Goal: Task Accomplishment & Management: Manage account settings

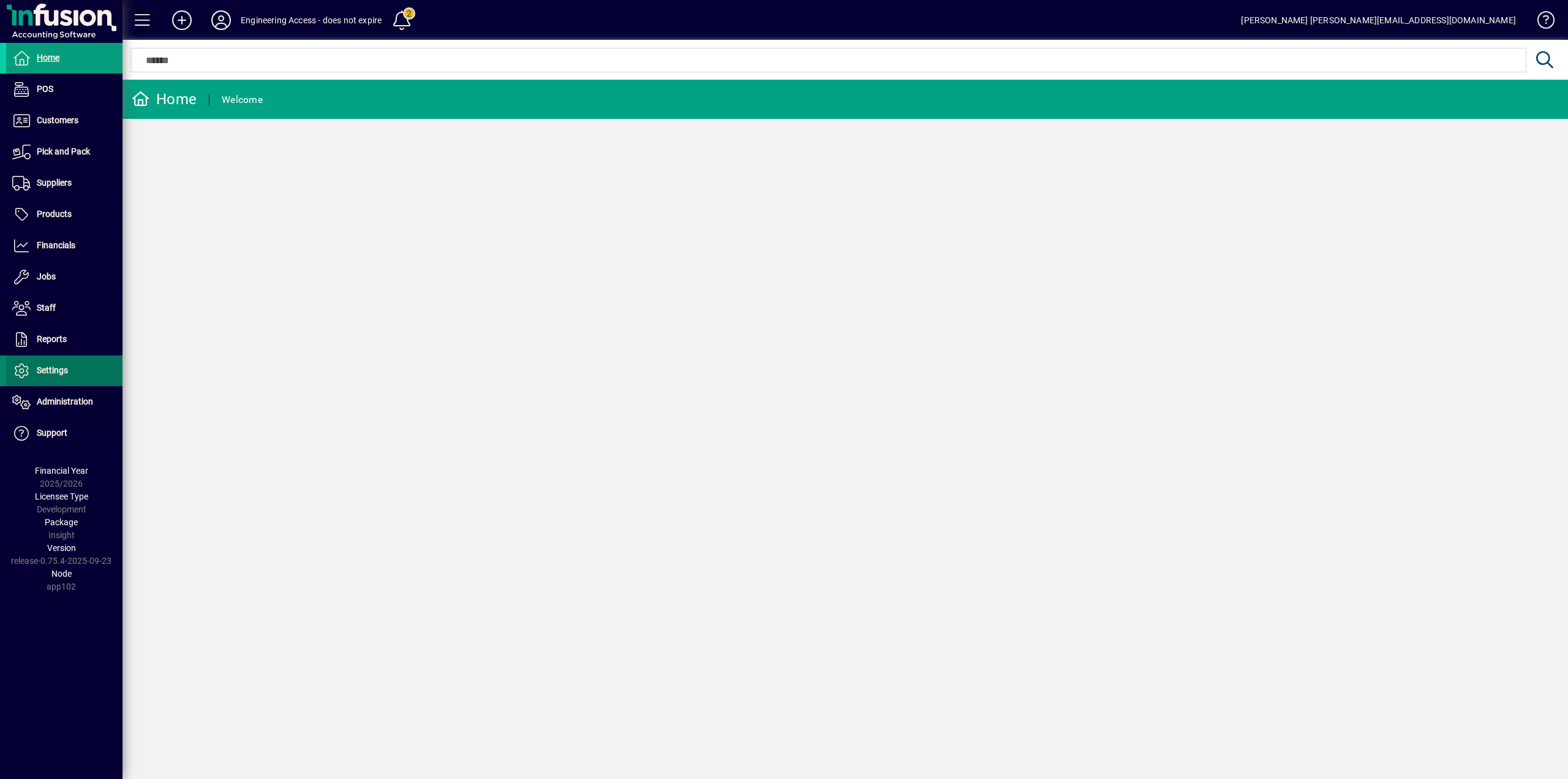
click at [56, 376] on span "Settings" at bounding box center [37, 370] width 62 height 15
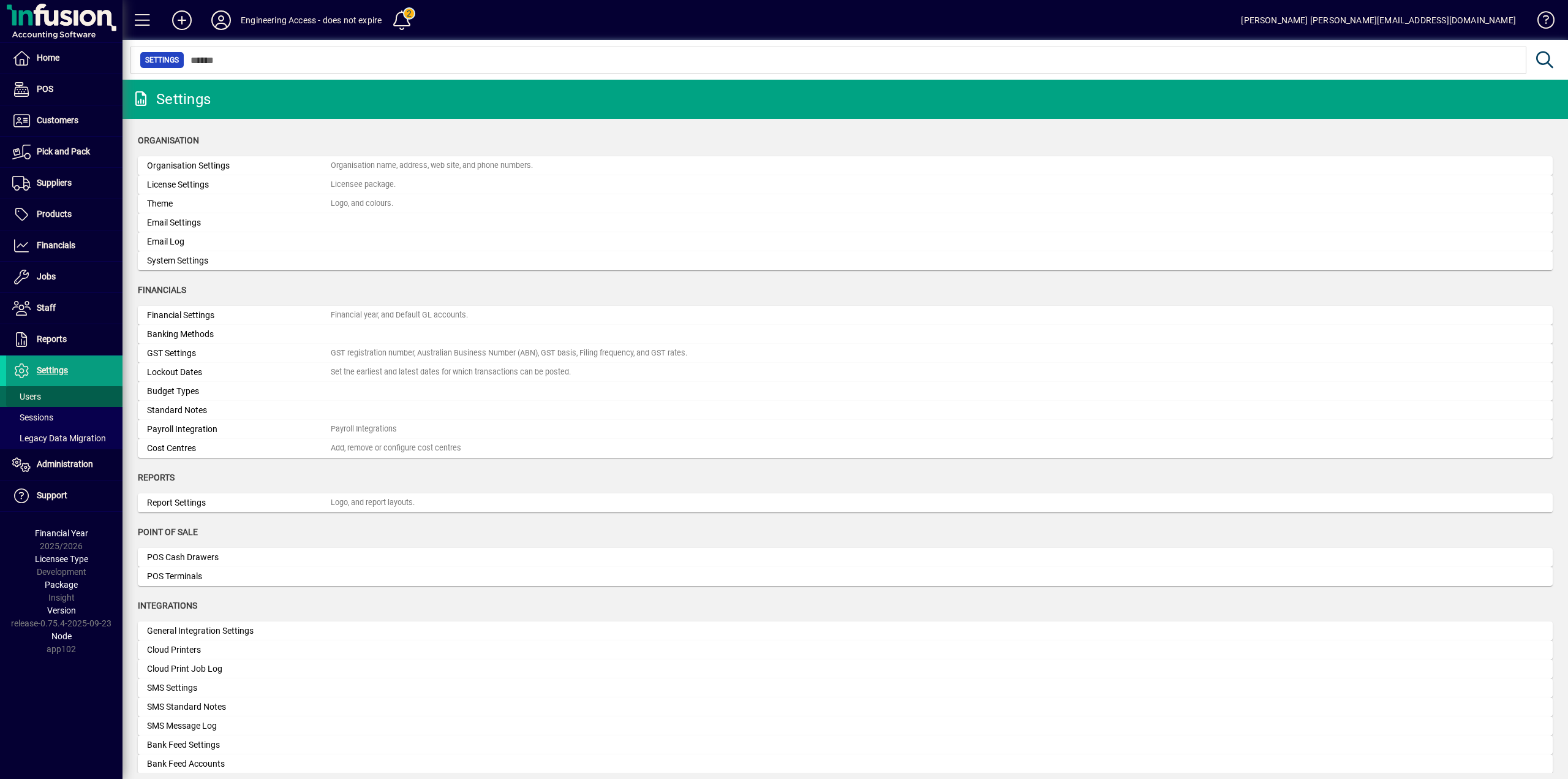
click at [32, 395] on span "Users" at bounding box center [26, 396] width 29 height 10
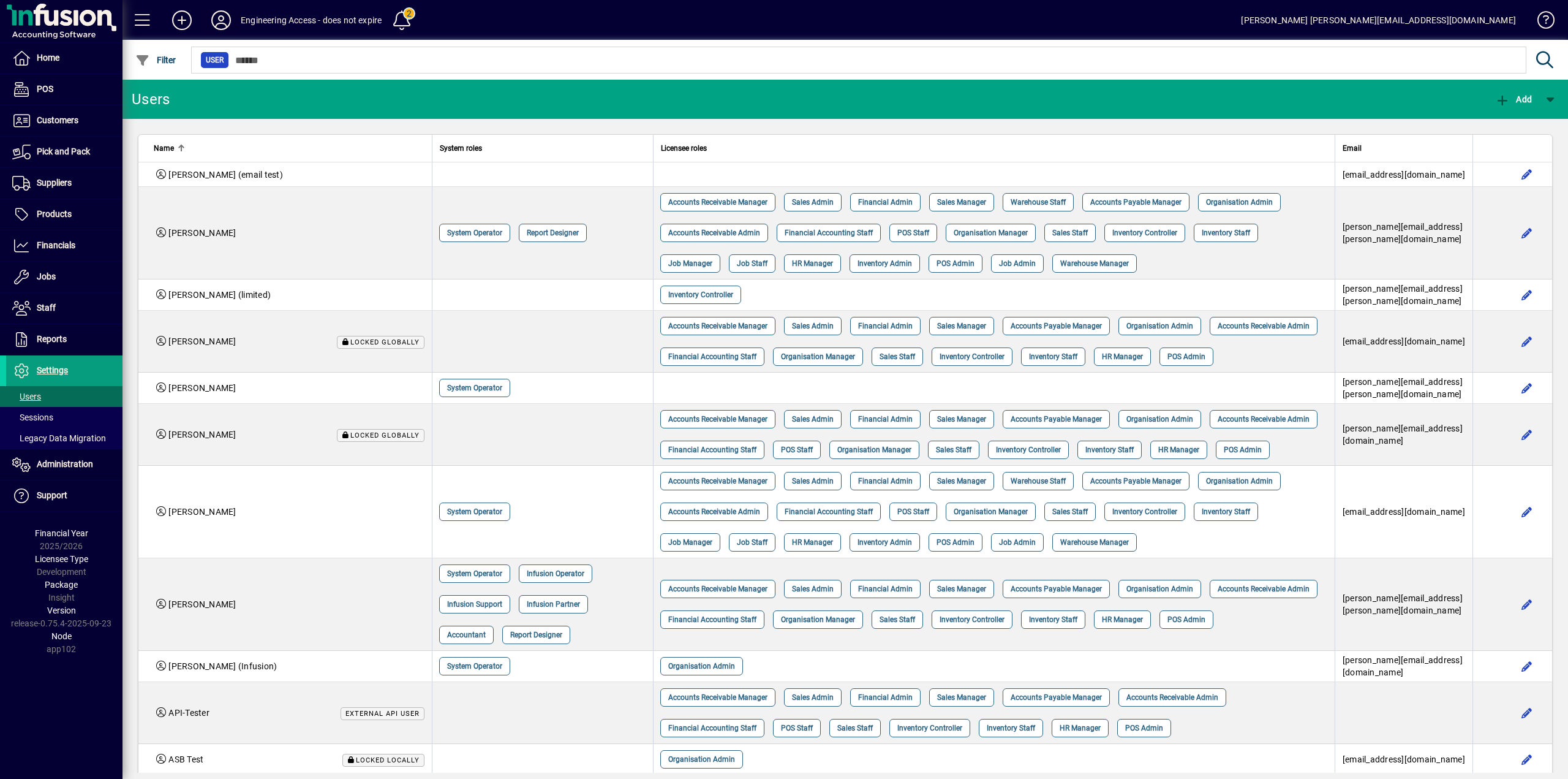
click at [217, 16] on icon at bounding box center [221, 19] width 25 height 19
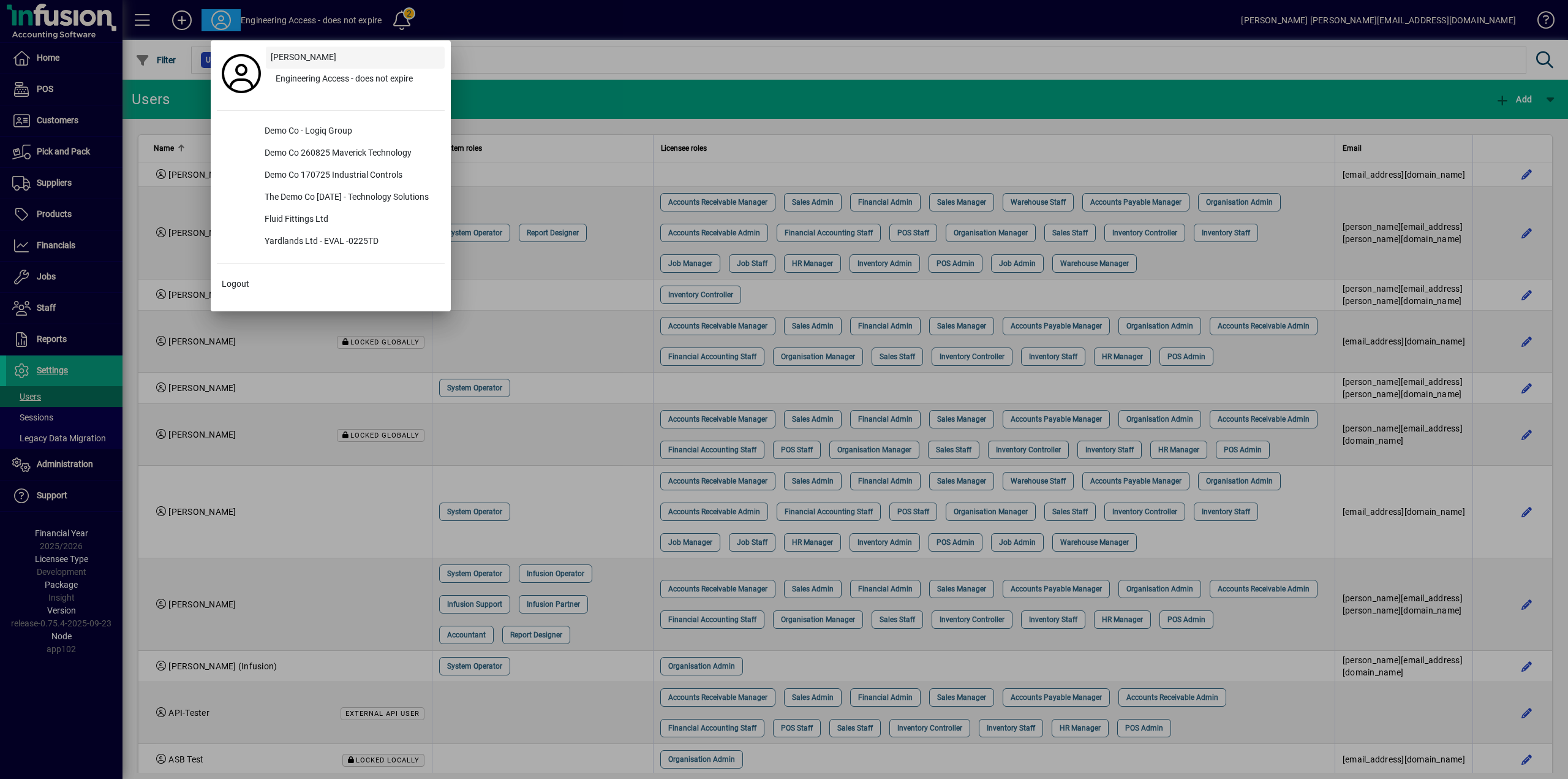
click at [281, 57] on span "[PERSON_NAME]" at bounding box center [303, 57] width 66 height 13
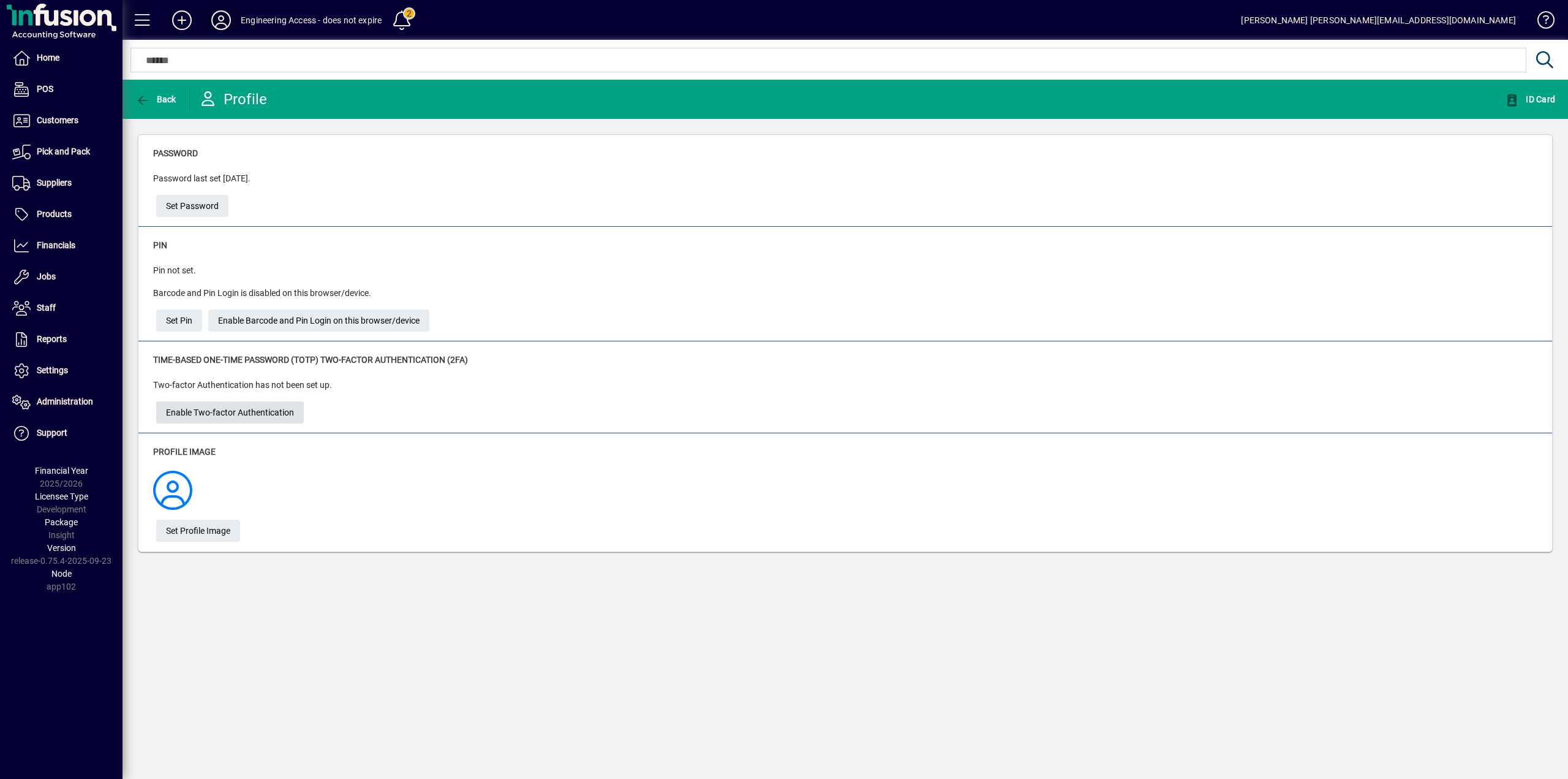
click at [238, 410] on span "Enable Two-factor Authentication" at bounding box center [230, 413] width 128 height 20
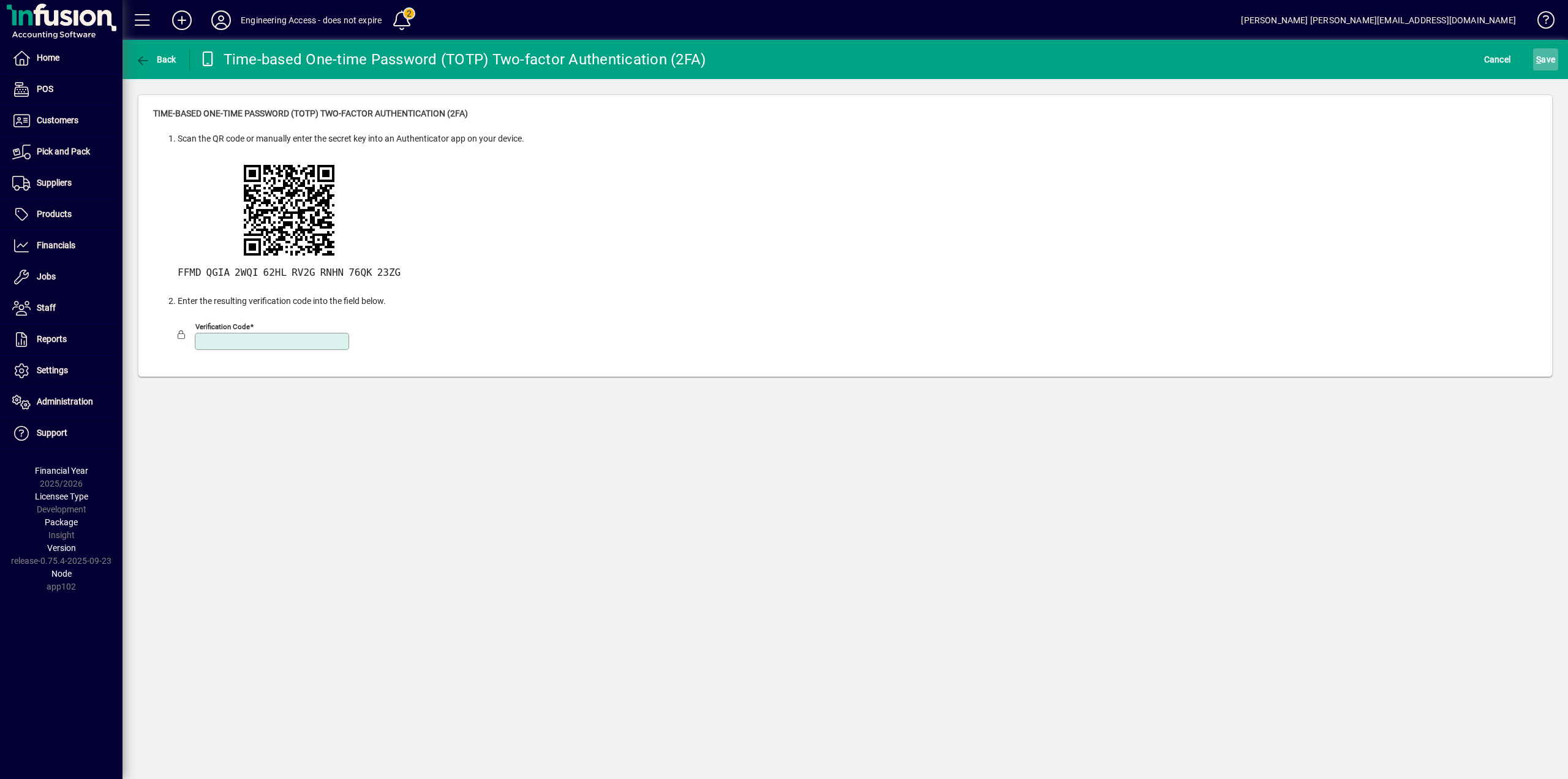
type input "******"
click at [1538, 60] on span "S" at bounding box center [1539, 60] width 5 height 10
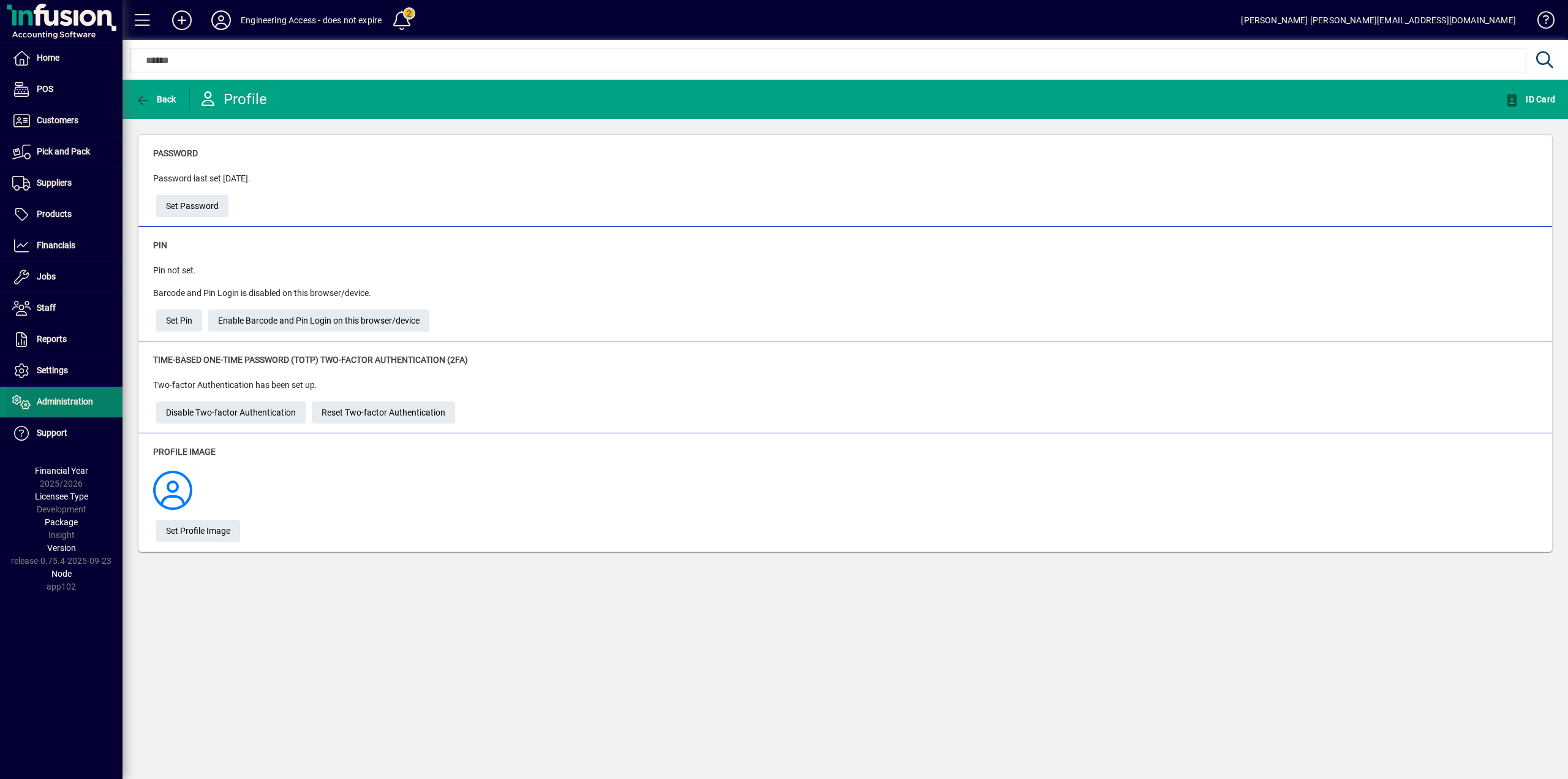
click at [57, 407] on span "Administration" at bounding box center [49, 402] width 87 height 15
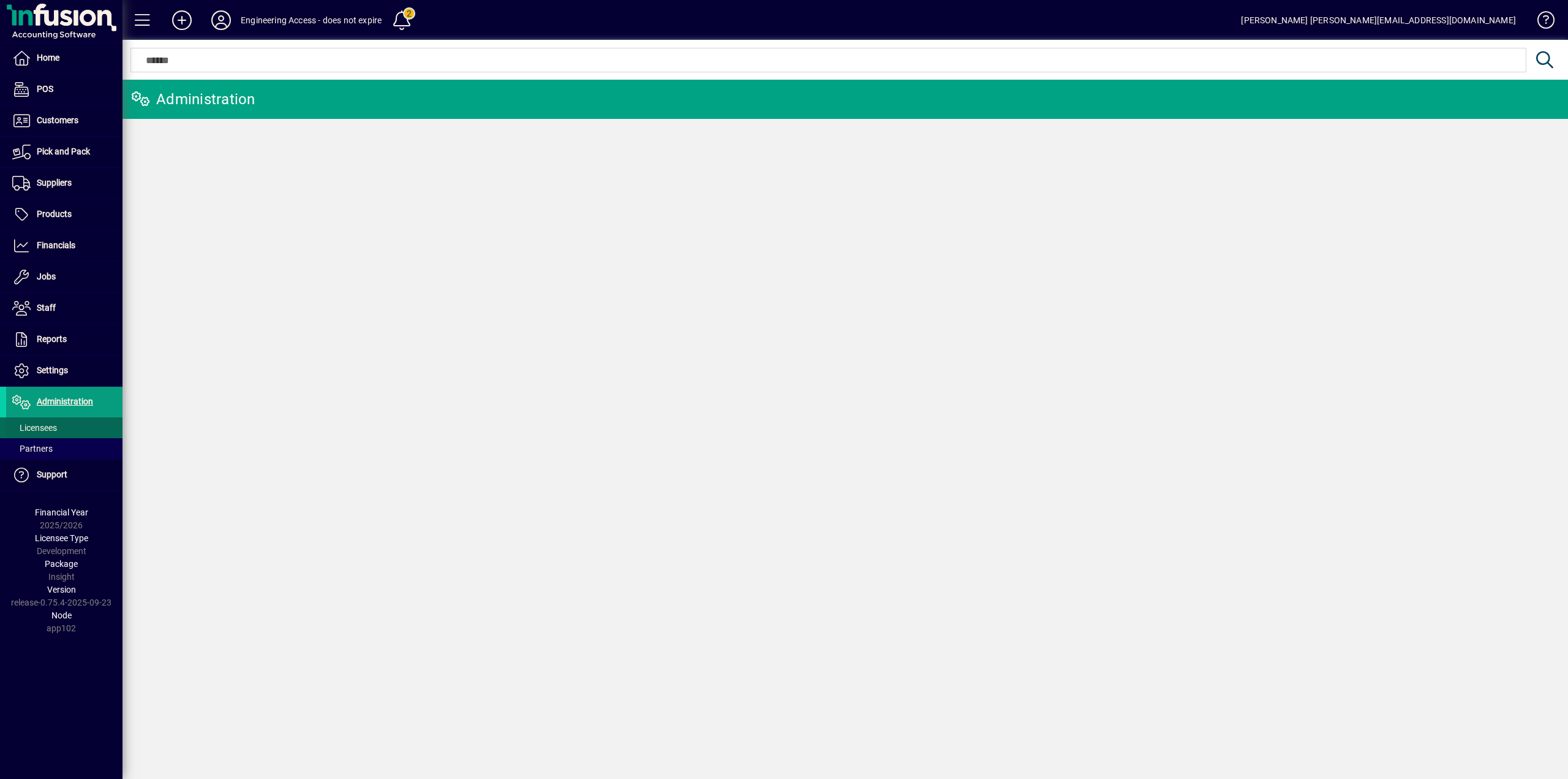
click at [45, 426] on span "Licensees" at bounding box center [35, 427] width 45 height 10
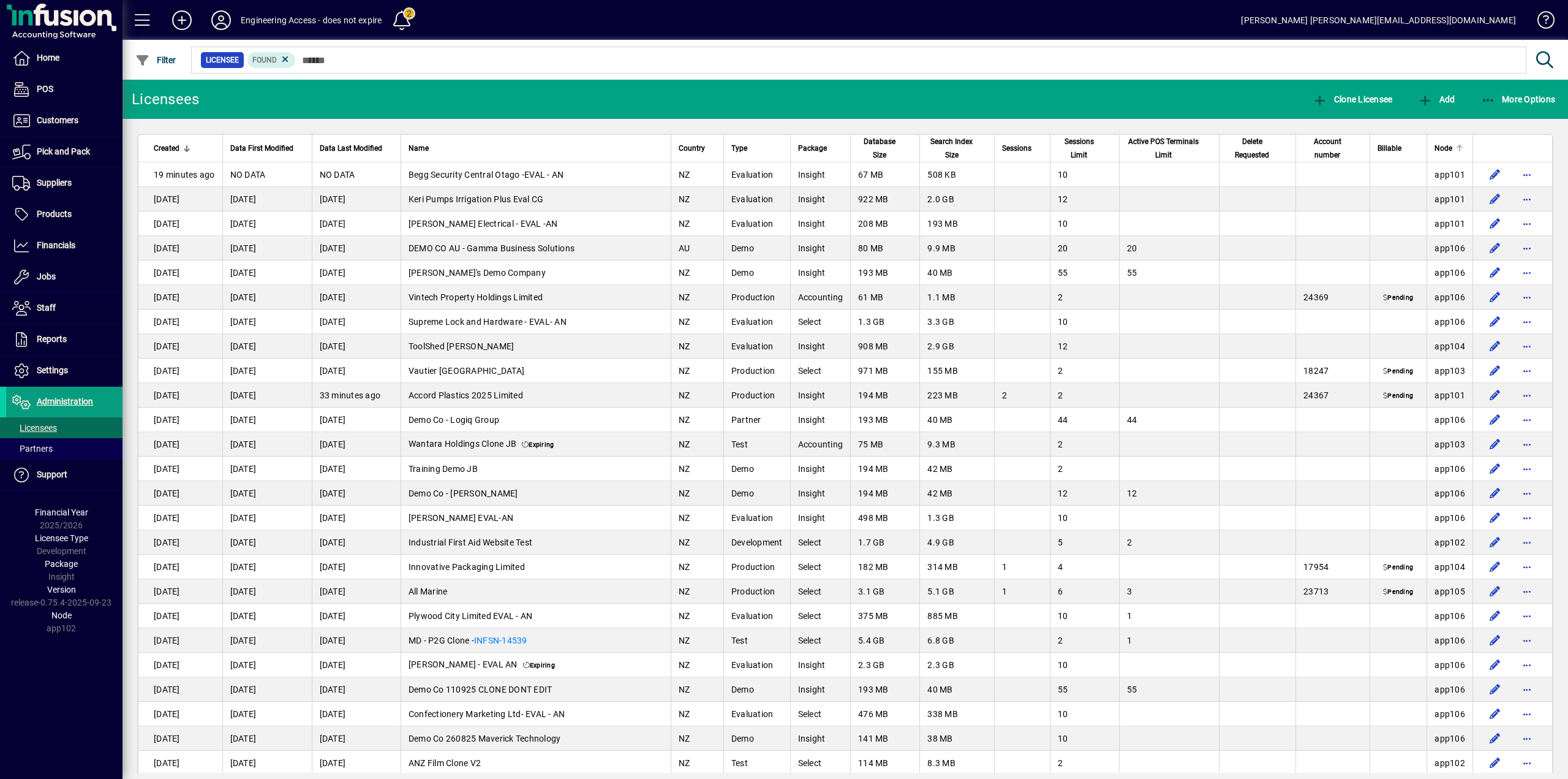
click at [1434, 152] on span "Node" at bounding box center [1443, 148] width 18 height 13
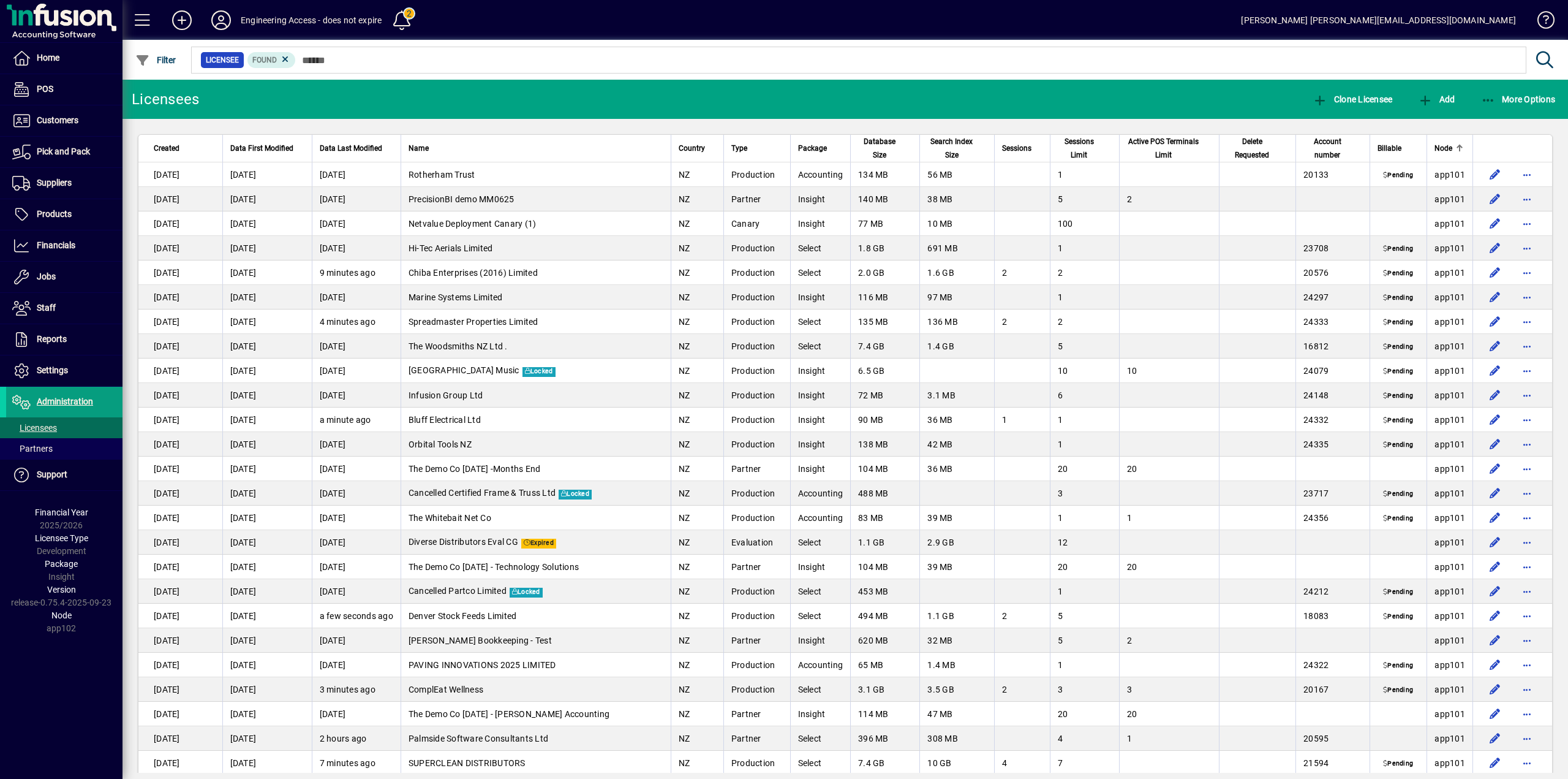
click at [1434, 152] on span "Node" at bounding box center [1443, 148] width 18 height 13
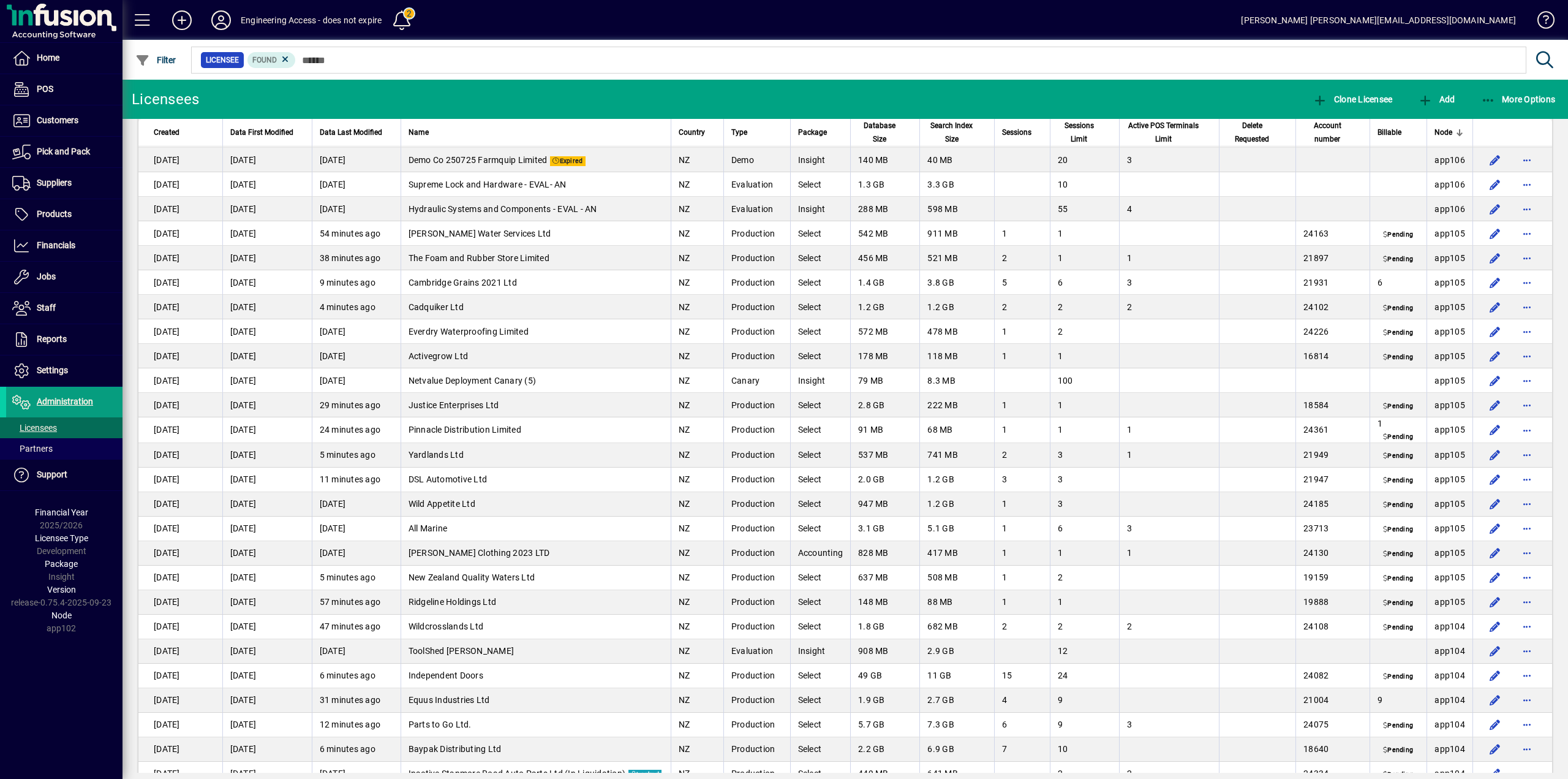
scroll to position [1716, 0]
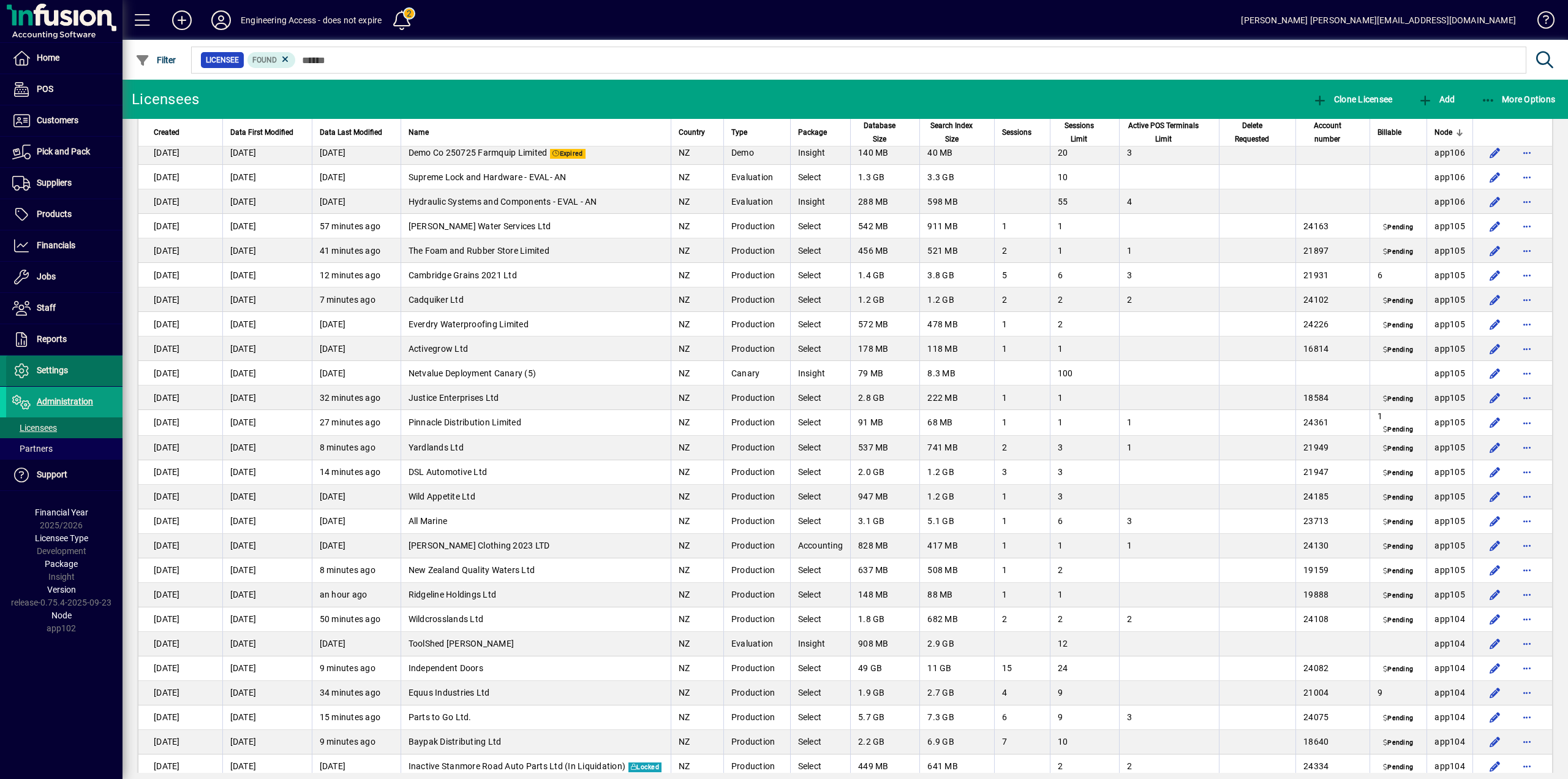
click at [49, 371] on span "Settings" at bounding box center [53, 370] width 31 height 10
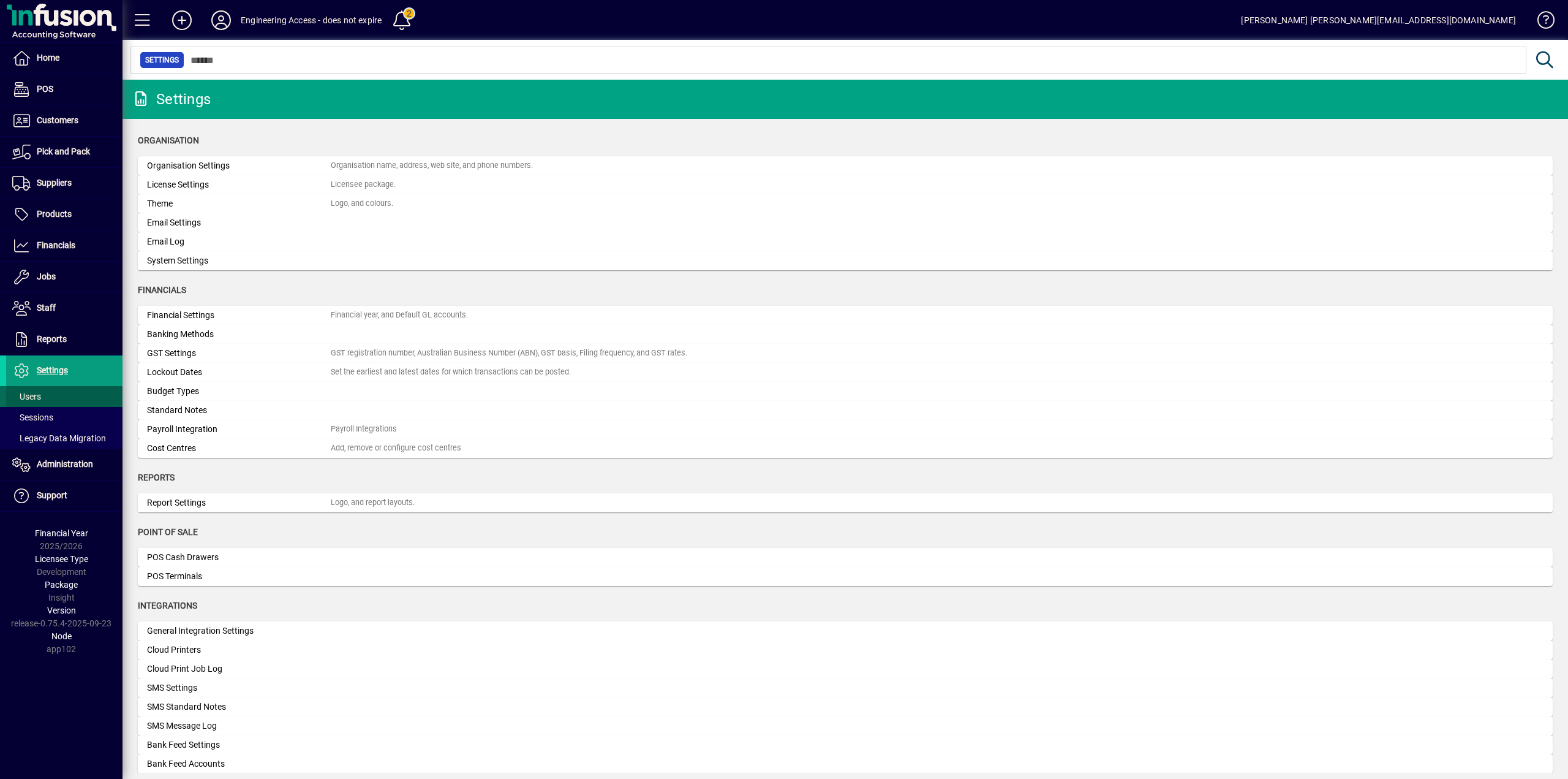
click at [32, 395] on span "Users" at bounding box center [26, 396] width 29 height 10
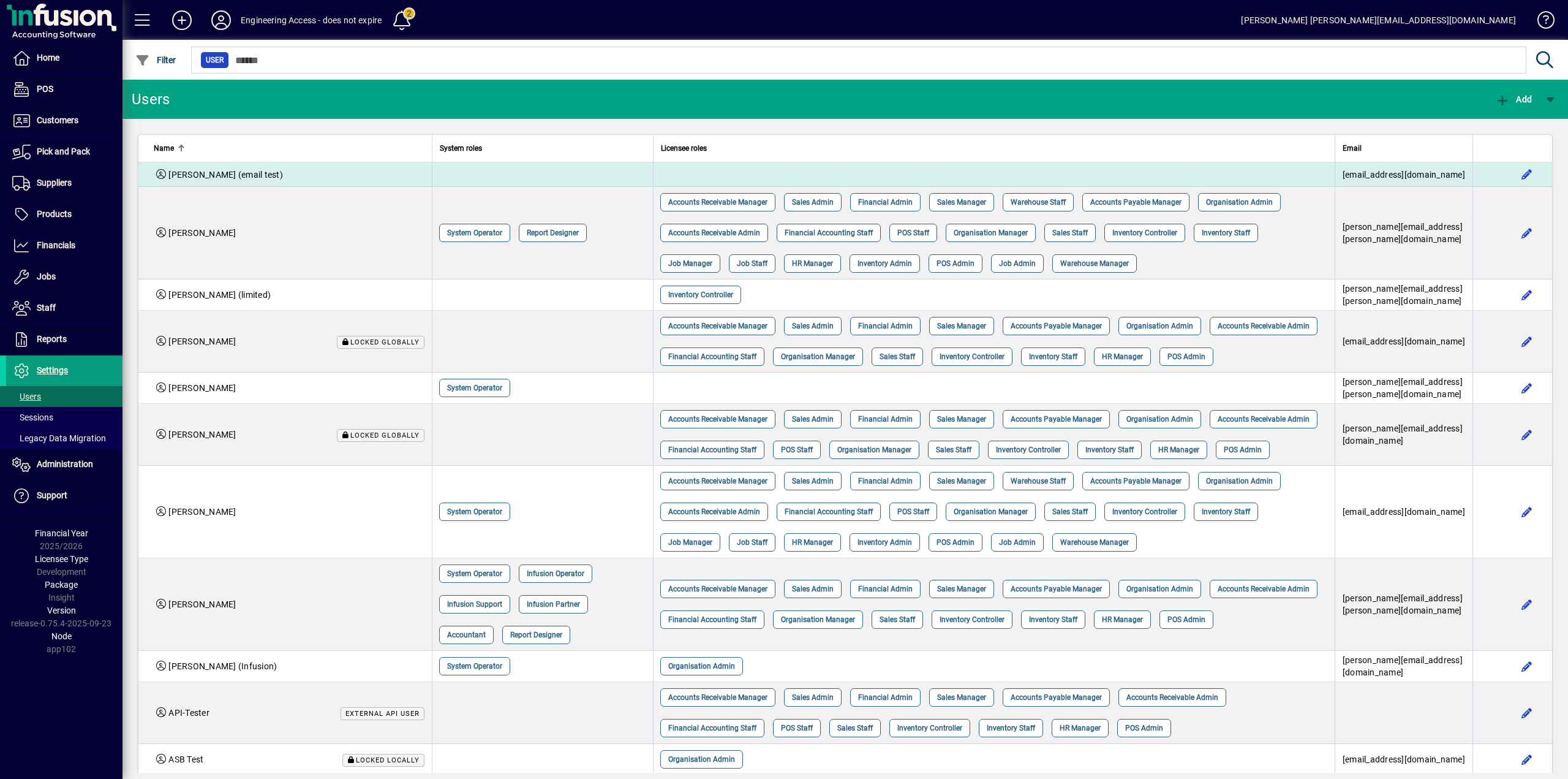
click at [259, 173] on div "[PERSON_NAME] (email test)" at bounding box center [289, 175] width 270 height 12
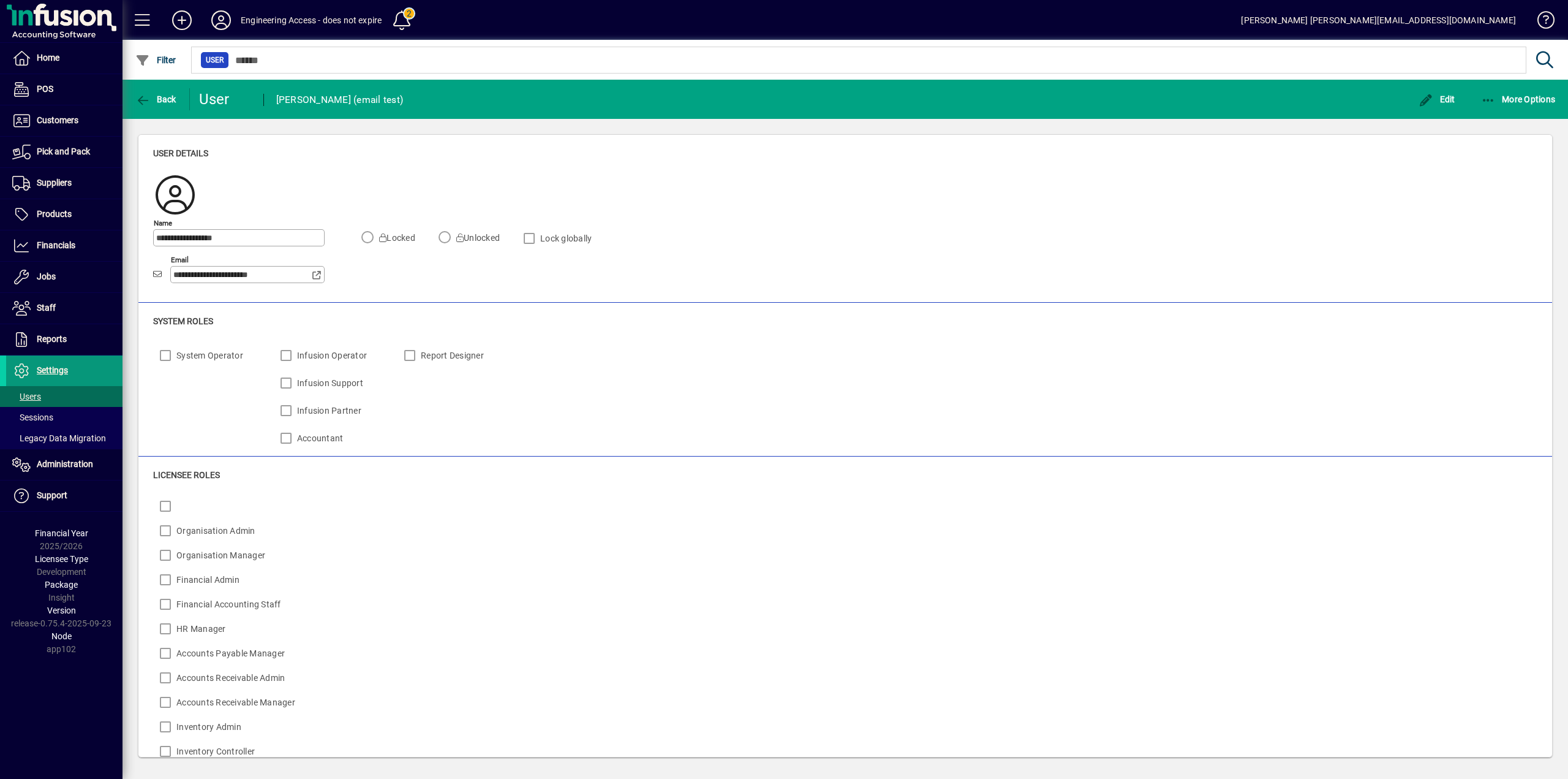
click at [56, 372] on span "Settings" at bounding box center [53, 370] width 31 height 10
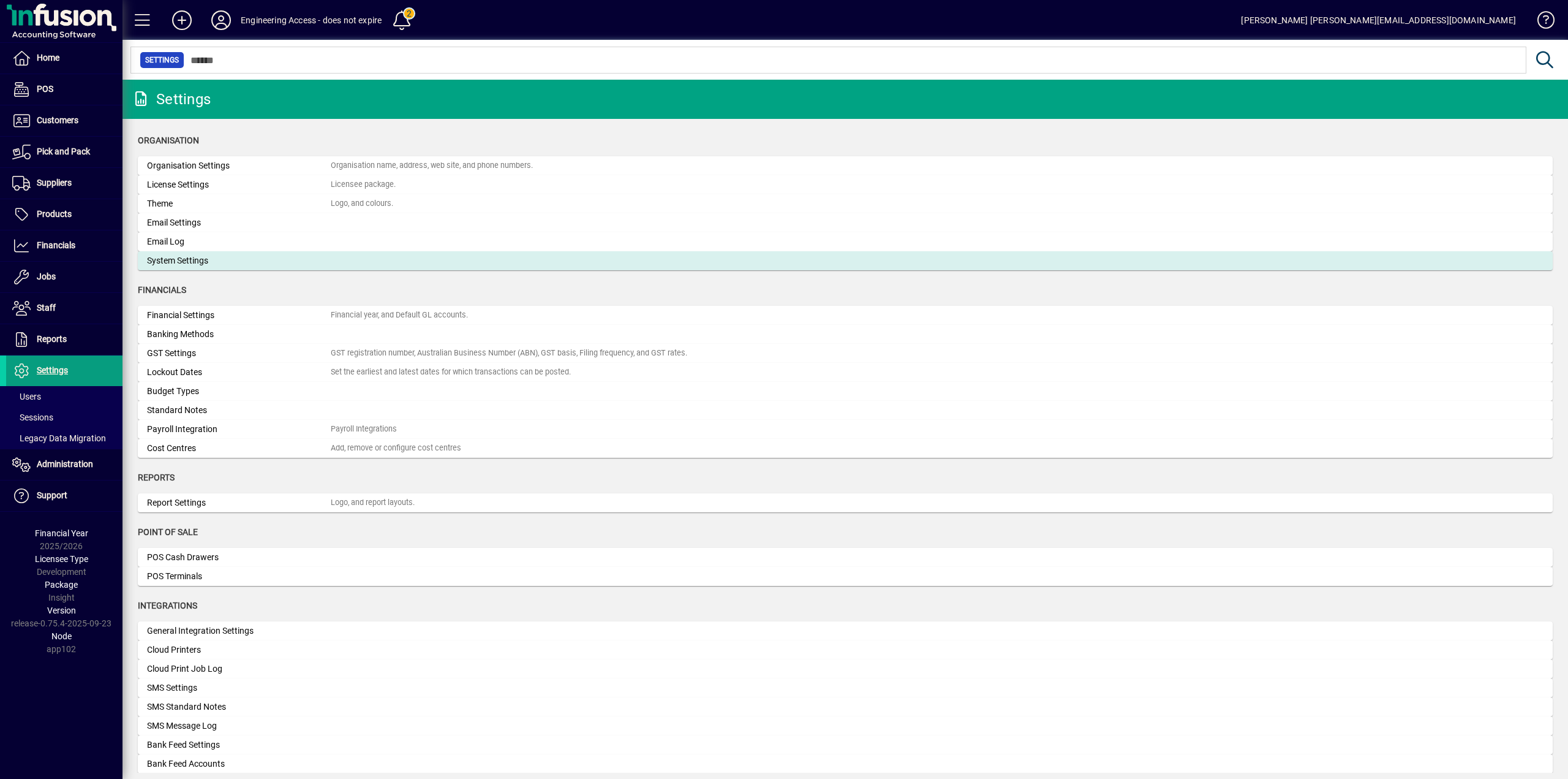
click at [190, 262] on div "System Settings" at bounding box center [239, 260] width 184 height 13
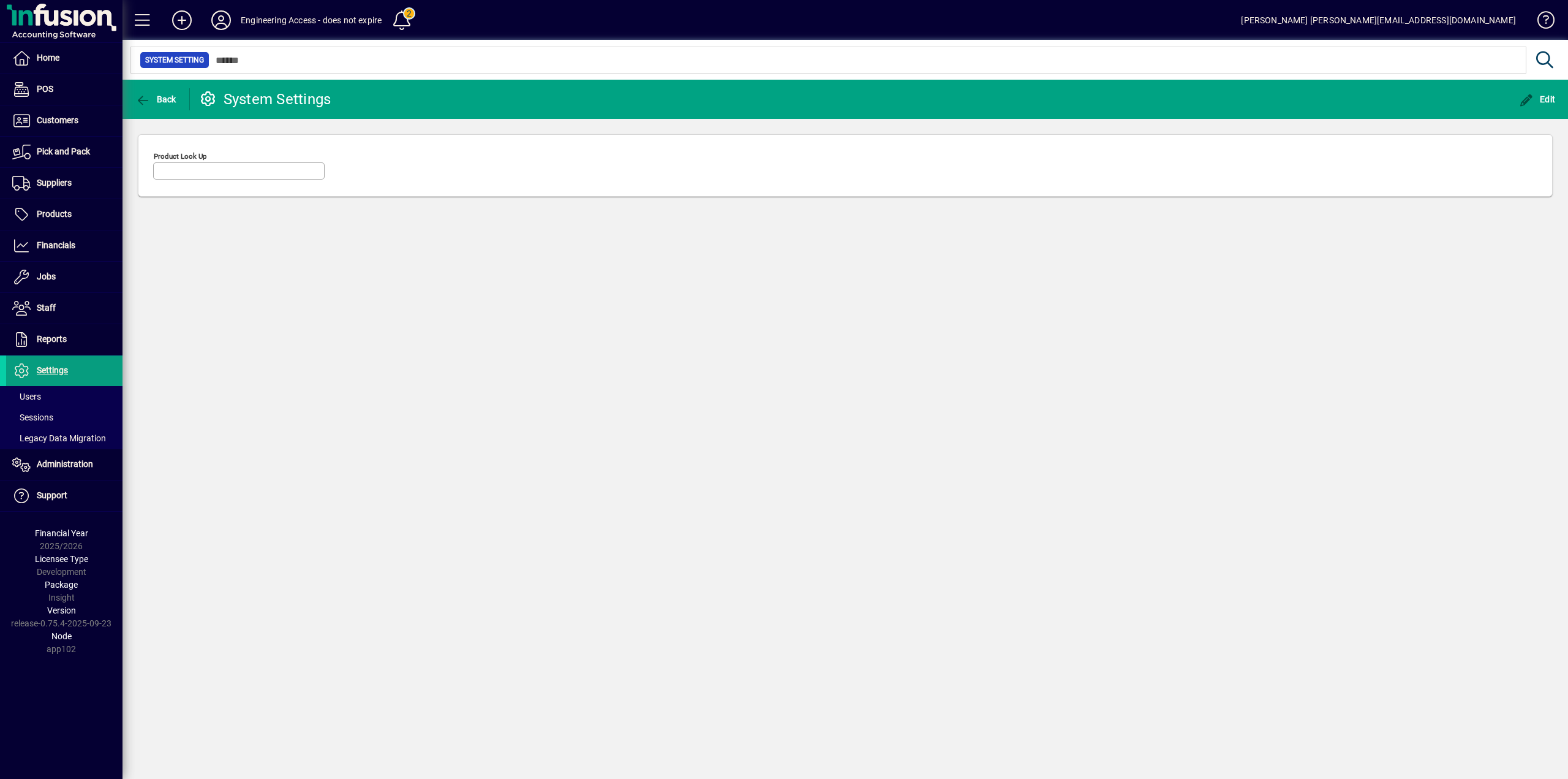
type input "********"
